Goal: Book appointment/travel/reservation

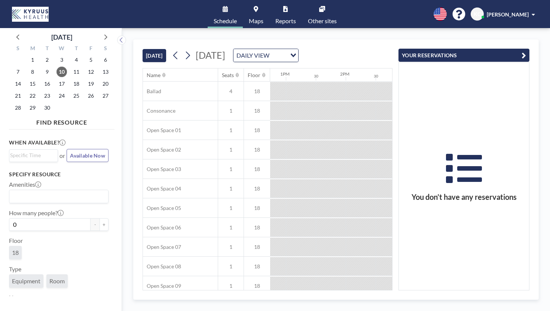
scroll to position [0, 778]
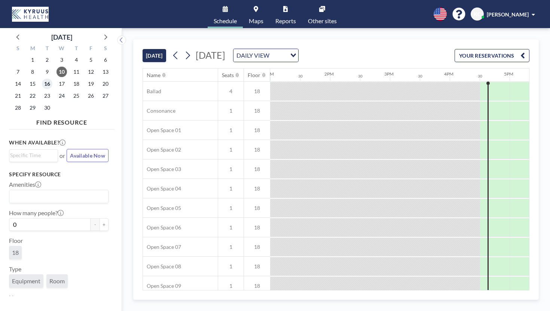
click at [42, 79] on span "16" at bounding box center [47, 84] width 10 height 10
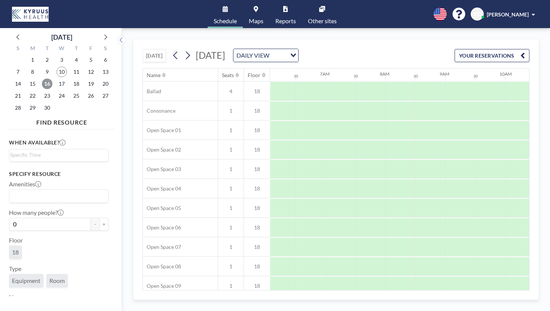
scroll to position [0, 365]
click at [33, 151] on input "Search for option" at bounding box center [57, 155] width 94 height 9
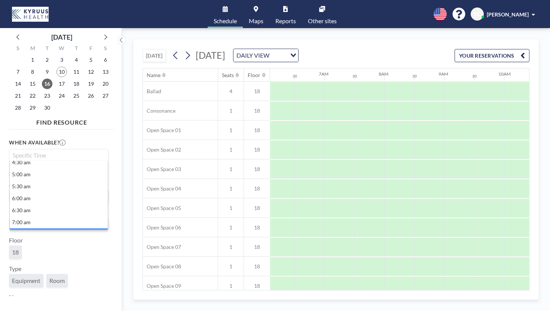
scroll to position [117, 0]
click at [26, 237] on li "8:00 am" at bounding box center [59, 243] width 98 height 12
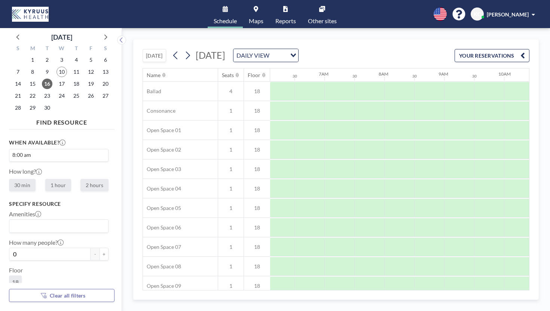
scroll to position [1, 0]
click at [100, 247] on button "+" at bounding box center [104, 253] width 9 height 13
type input "1"
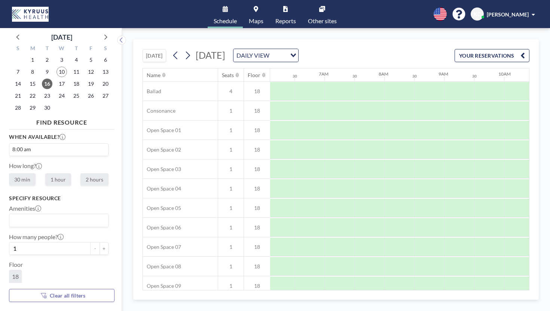
click at [258, 8] on icon at bounding box center [256, 9] width 4 height 6
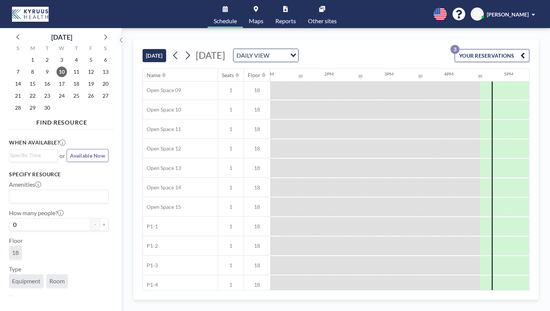
scroll to position [200, 778]
click at [42, 79] on span "16" at bounding box center [47, 84] width 10 height 10
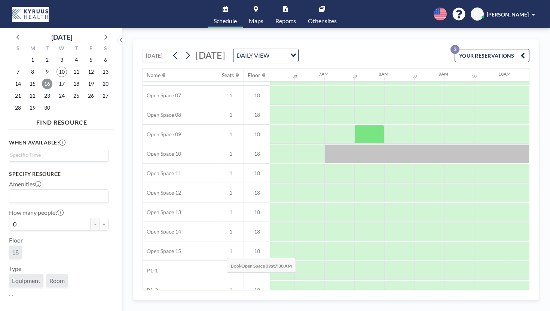
scroll to position [220, 365]
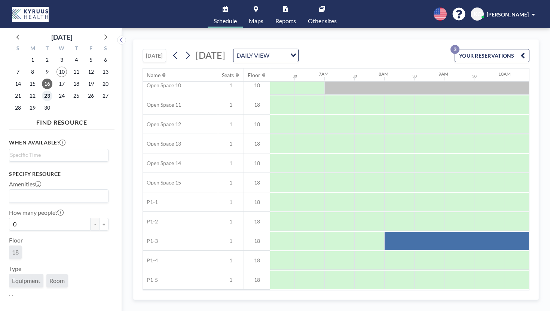
click at [42, 91] on span "23" at bounding box center [47, 96] width 10 height 10
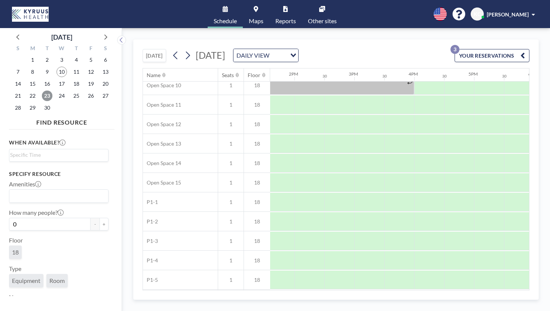
scroll to position [220, 855]
click at [56, 91] on span "24" at bounding box center [61, 96] width 10 height 10
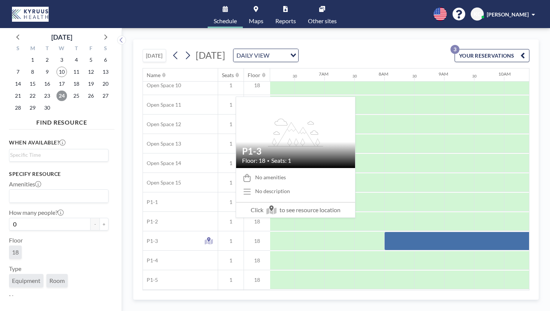
scroll to position [217, 365]
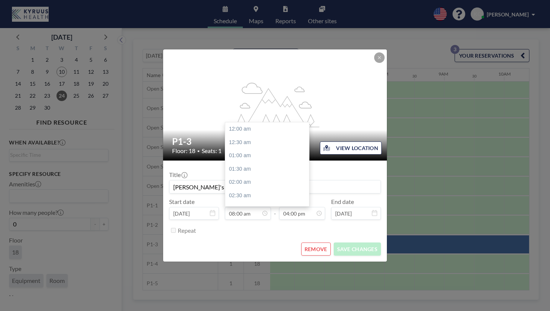
scroll to position [191, 0]
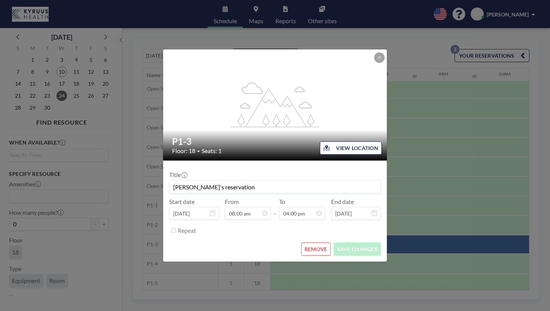
click at [215, 210] on icon at bounding box center [212, 213] width 5 height 6
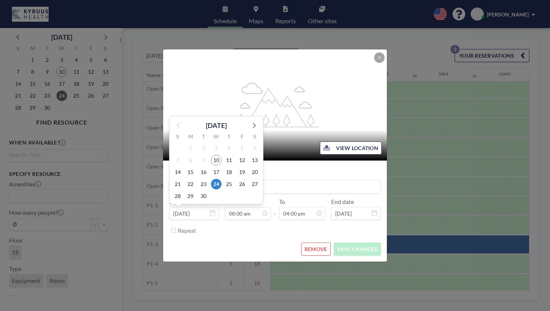
click at [219, 207] on input "Sep 24, 2025" at bounding box center [194, 213] width 50 height 13
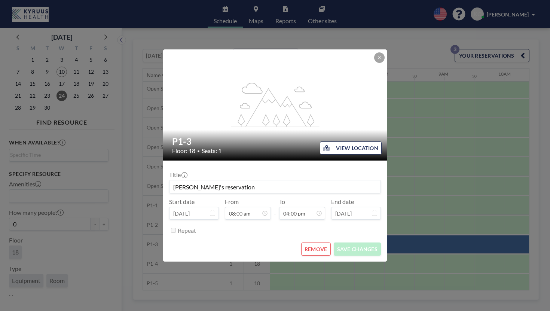
click at [310, 242] on button "REMOVE" at bounding box center [316, 248] width 30 height 13
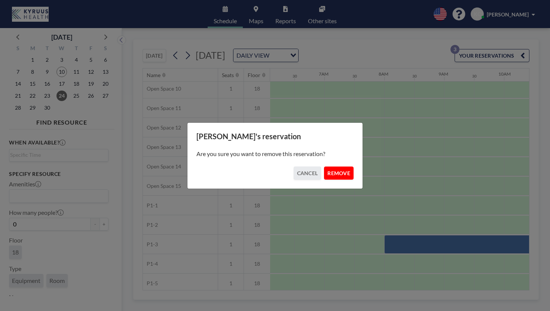
click at [327, 169] on button "REMOVE" at bounding box center [339, 172] width 30 height 13
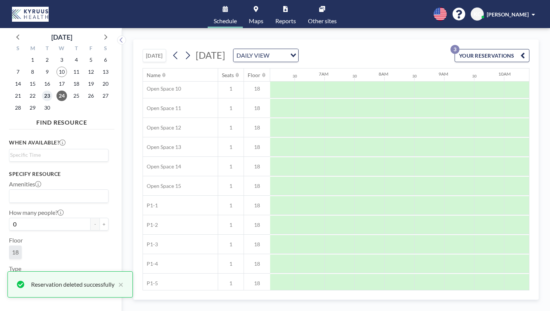
click at [42, 91] on span "23" at bounding box center [47, 96] width 10 height 10
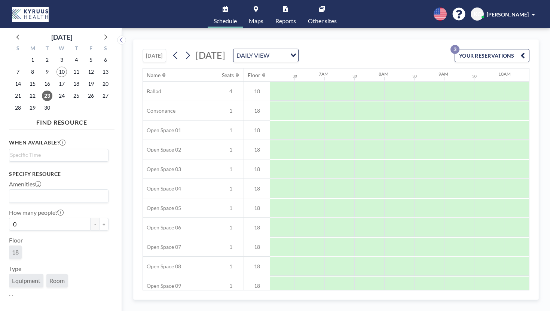
click at [258, 7] on icon at bounding box center [256, 9] width 4 height 6
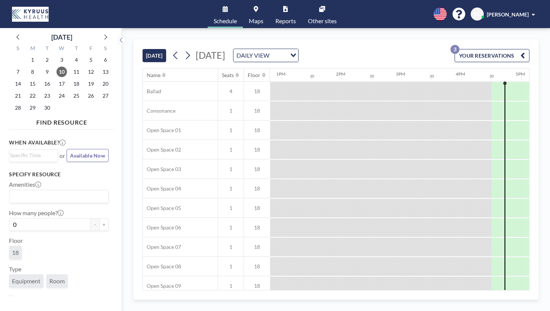
scroll to position [0, 778]
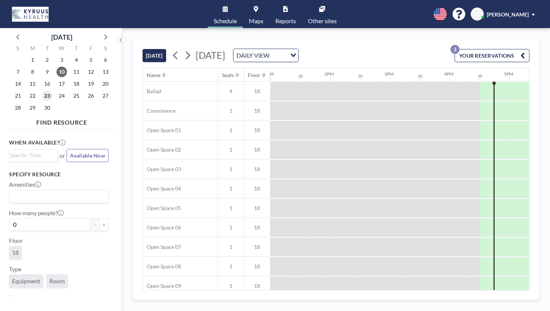
click at [42, 91] on span "23" at bounding box center [47, 96] width 10 height 10
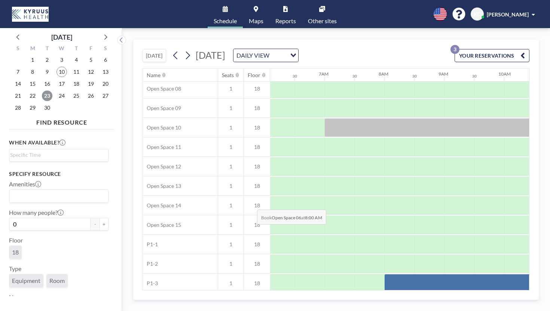
scroll to position [220, 365]
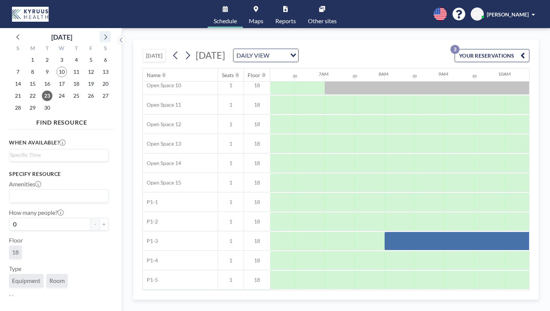
click at [100, 34] on icon at bounding box center [105, 37] width 10 height 10
click at [56, 55] on span "1" at bounding box center [61, 60] width 10 height 10
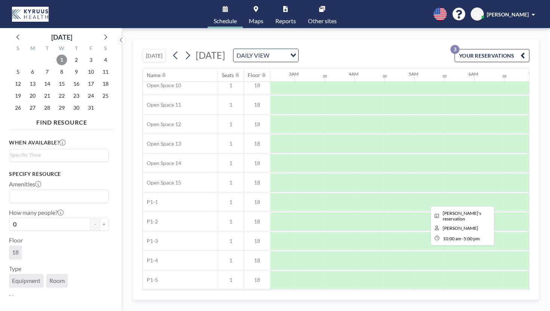
scroll to position [220, 0]
